Goal: Information Seeking & Learning: Find contact information

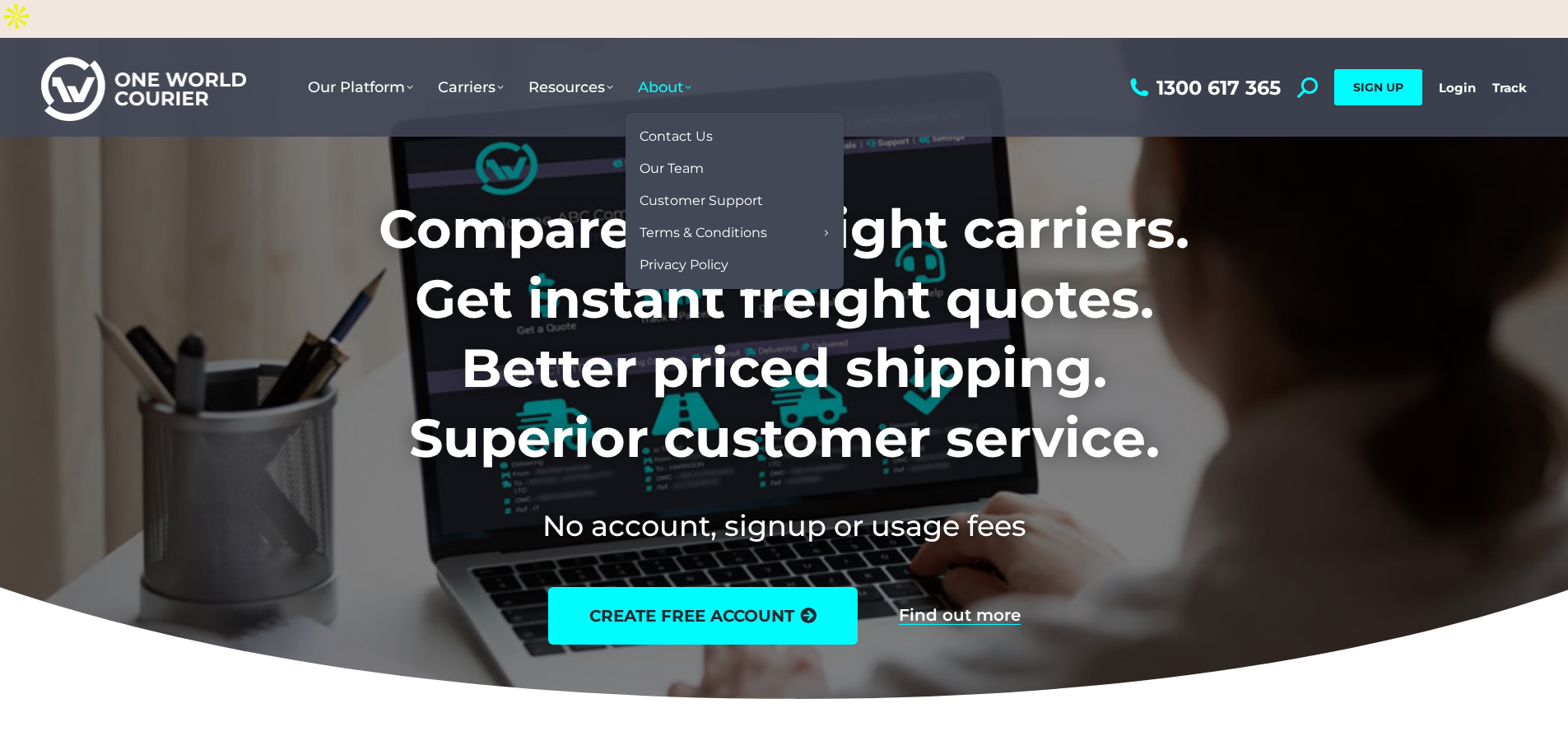
click at [660, 78] on span "About" at bounding box center [664, 87] width 53 height 18
click at [668, 129] on span "Contact Us" at bounding box center [676, 137] width 74 height 18
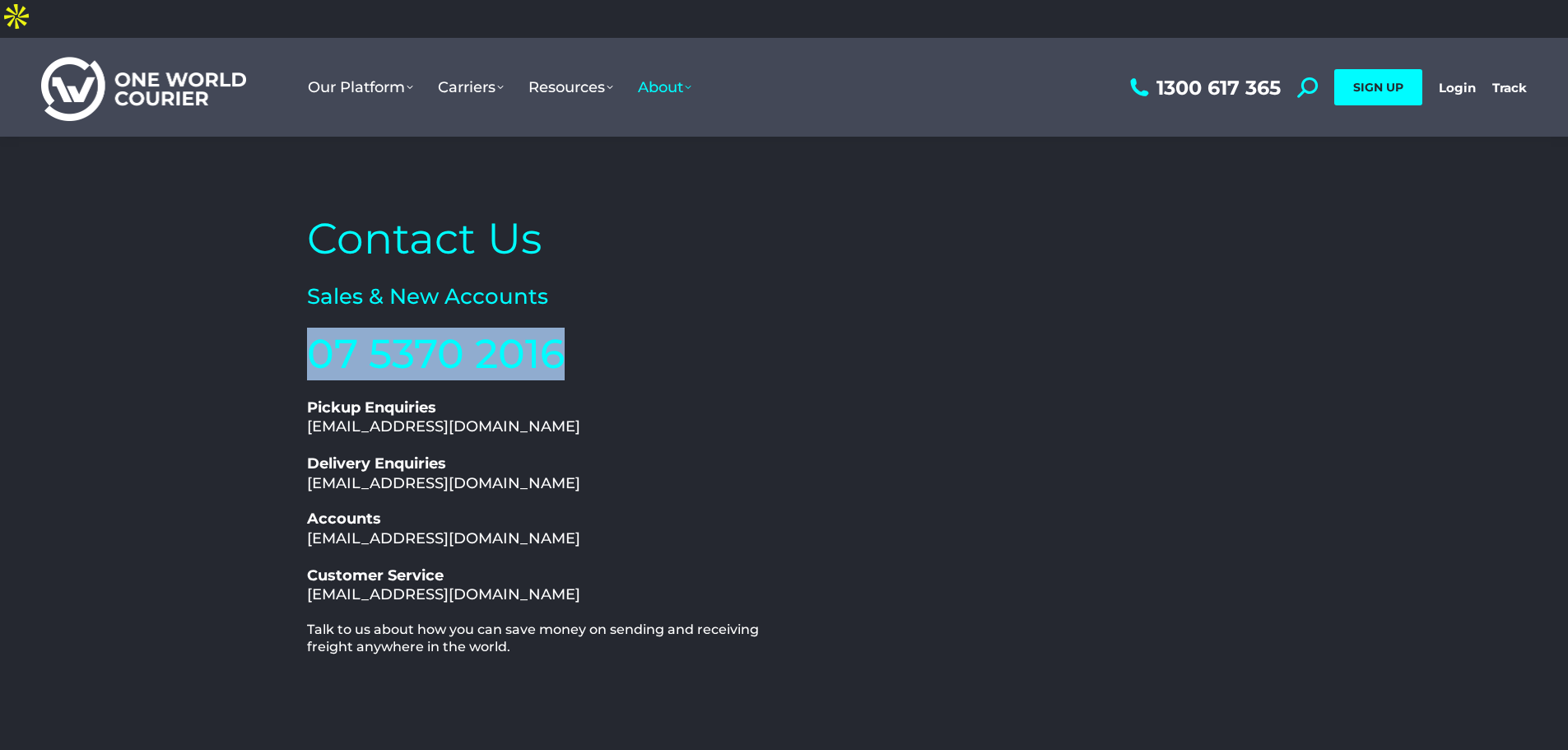
drag, startPoint x: 587, startPoint y: 315, endPoint x: 304, endPoint y: 314, distance: 283.0
click at [304, 314] on div "Contact Us Sales & New Accounts 07 5370 2016 1300 617 365 Pickup Enquiries pick…" at bounding box center [541, 542] width 485 height 680
copy link "07 5370 2016"
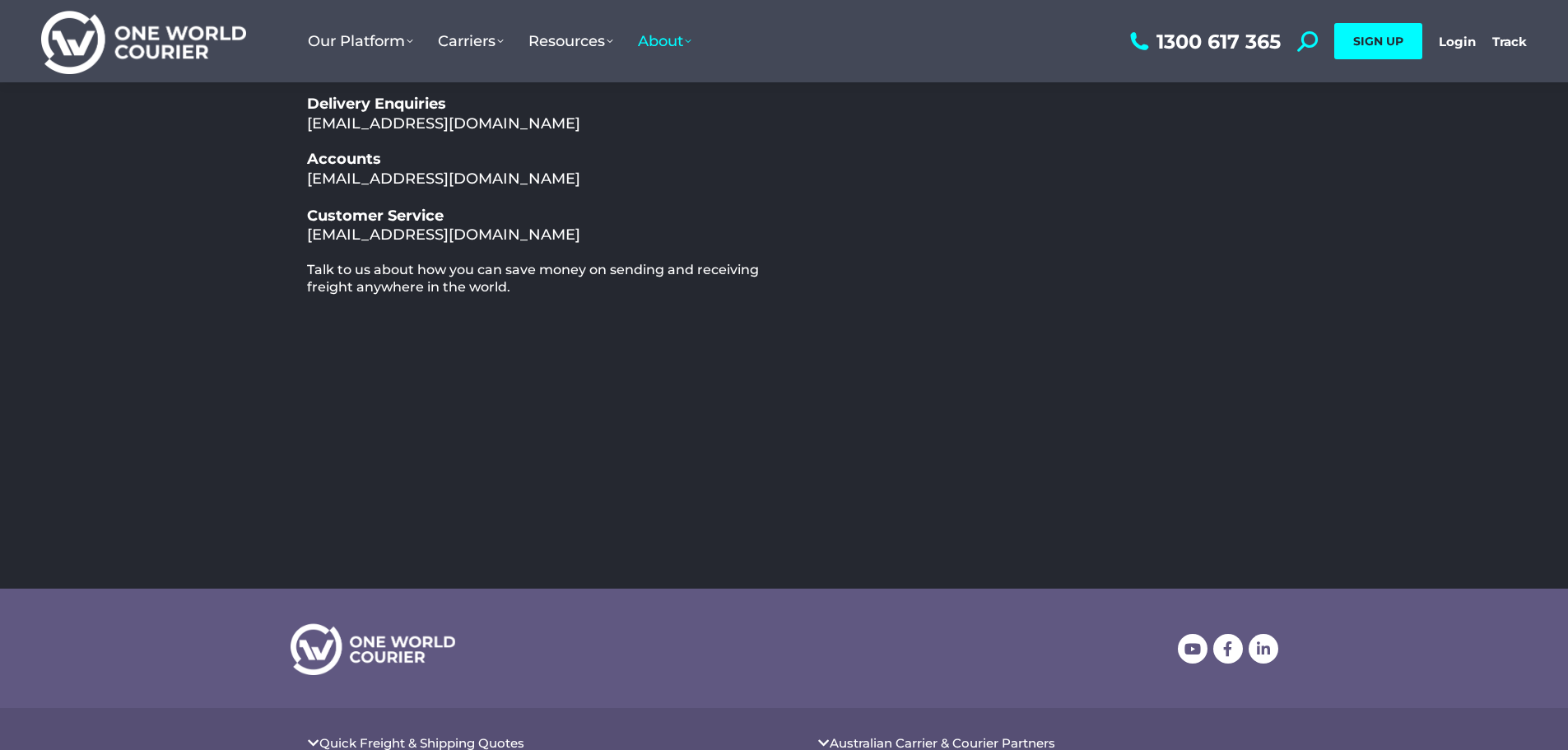
scroll to position [88, 0]
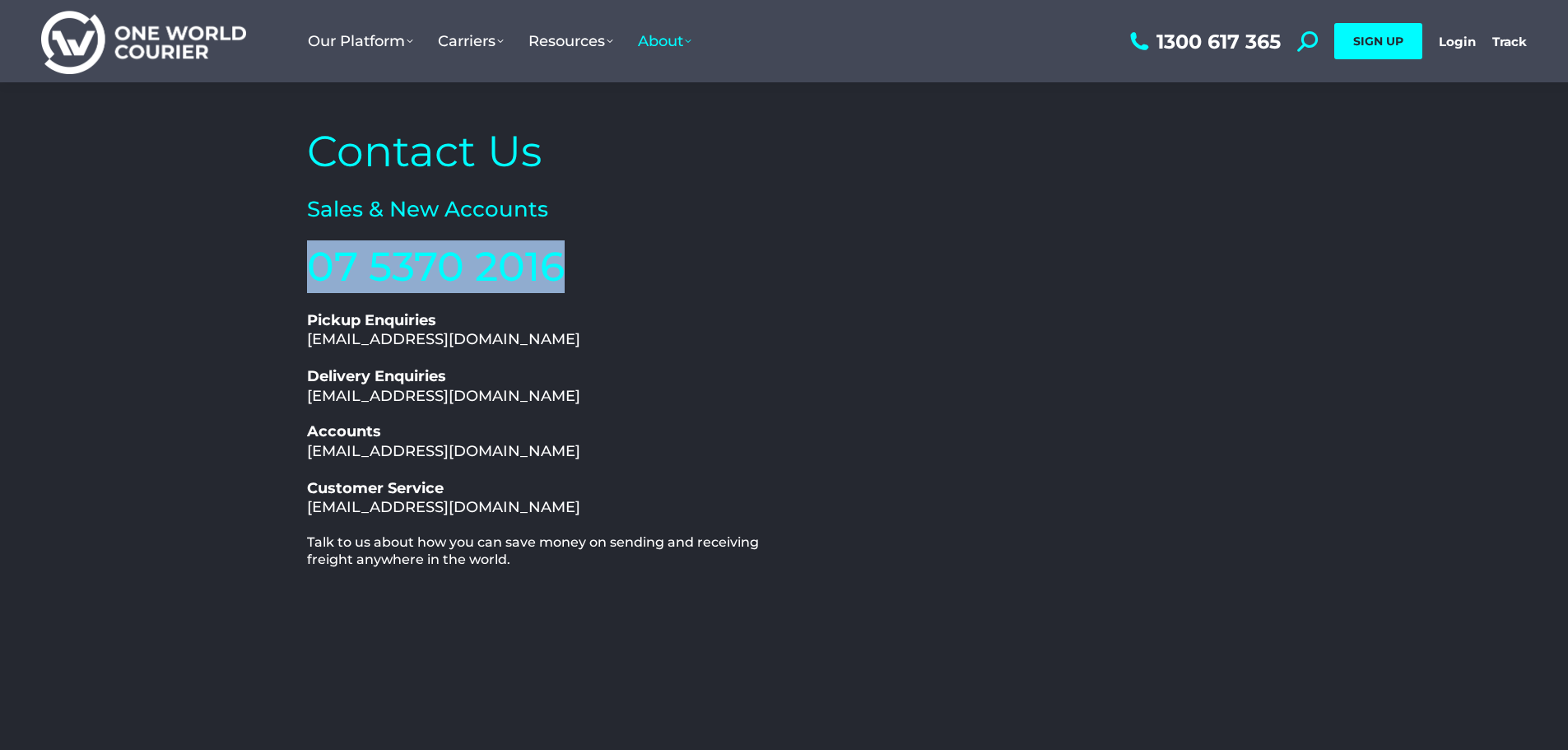
drag, startPoint x: 586, startPoint y: 466, endPoint x: 345, endPoint y: 469, distance: 241.0
click at [345, 479] on h2 "Customer Service support@oneworldcourier.com.au" at bounding box center [542, 498] width 469 height 39
click at [345, 479] on link "Customer Service support@oneworldcourier.com.au" at bounding box center [443, 498] width 273 height 37
drag, startPoint x: 295, startPoint y: 470, endPoint x: 538, endPoint y: 458, distance: 243.3
click at [568, 468] on div "Contact Us Sales & New Accounts 07 5370 2016 1300 617 365 Pickup Enquiries pick…" at bounding box center [784, 456] width 988 height 697
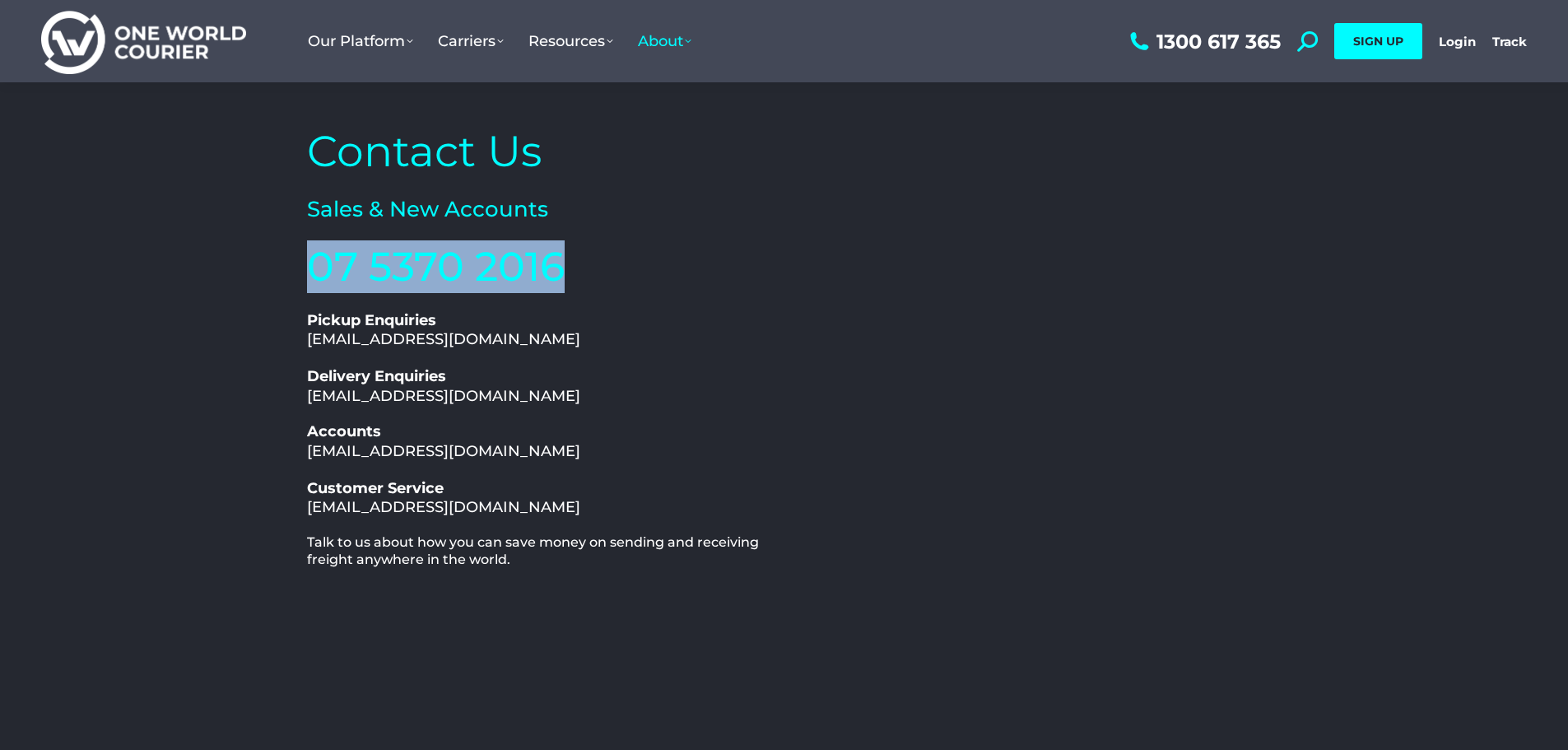
copy link "support@oneworldcourier.com.au"
